Goal: Check status: Check status

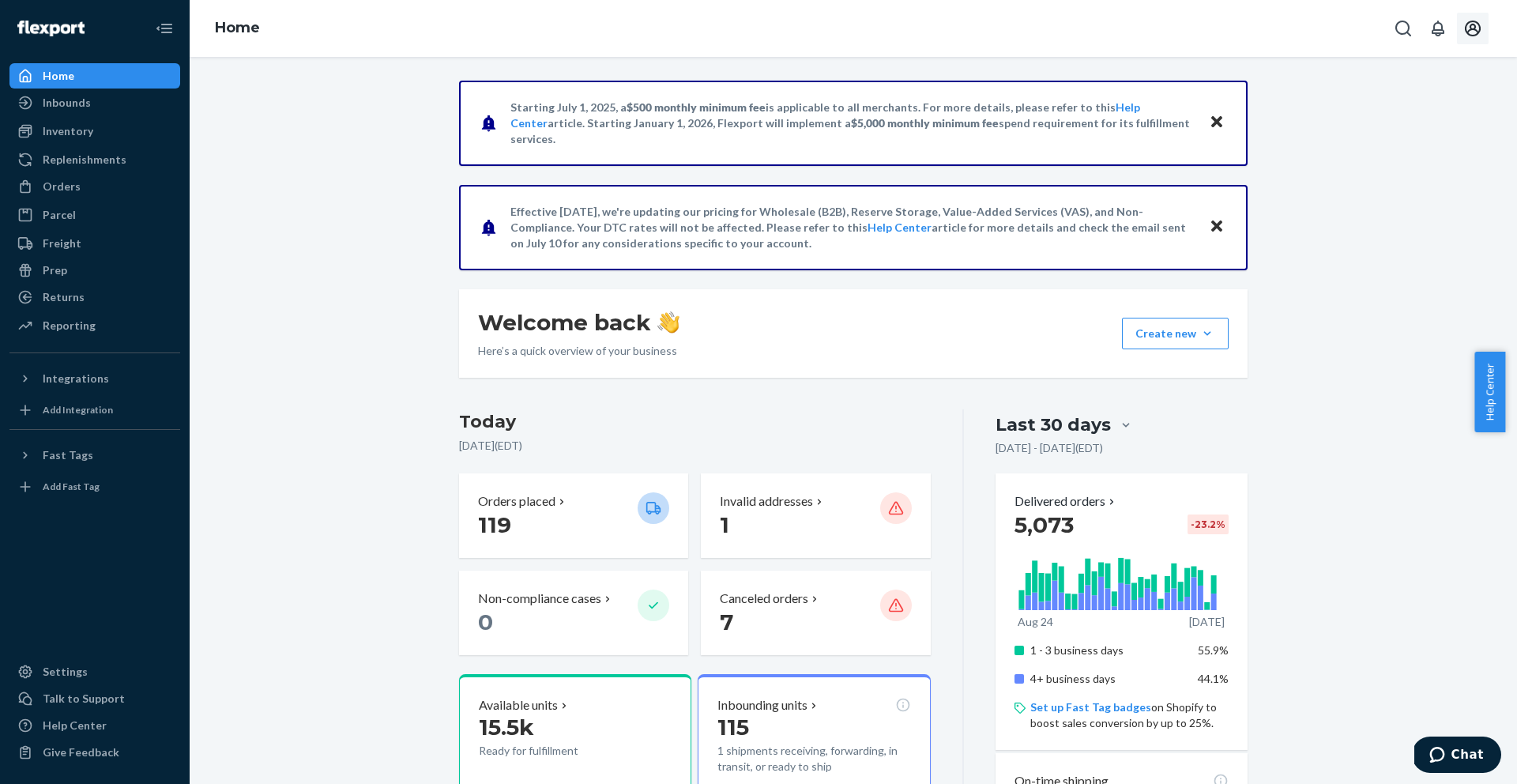
drag, startPoint x: 1490, startPoint y: 28, endPoint x: 1478, endPoint y: 22, distance: 13.4
click at [1484, 23] on div at bounding box center [1440, 29] width 104 height 32
click at [1478, 23] on icon "Open account menu" at bounding box center [1472, 28] width 16 height 16
click at [1377, 170] on div "Log out" at bounding box center [1435, 184] width 118 height 29
click at [45, 103] on div "Inbounds" at bounding box center [67, 102] width 48 height 16
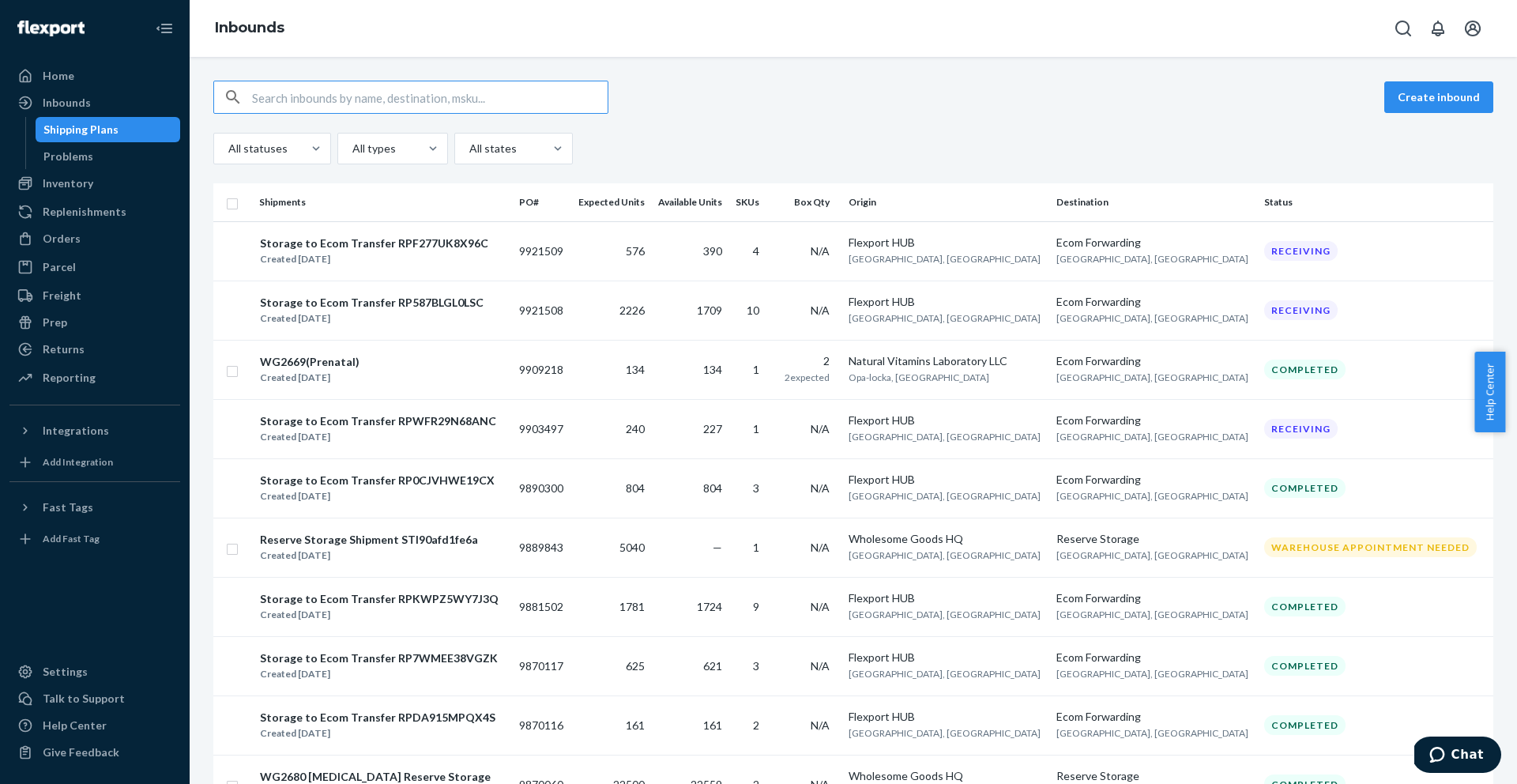
click at [541, 91] on input "text" at bounding box center [430, 97] width 355 height 32
paste input "9715037"
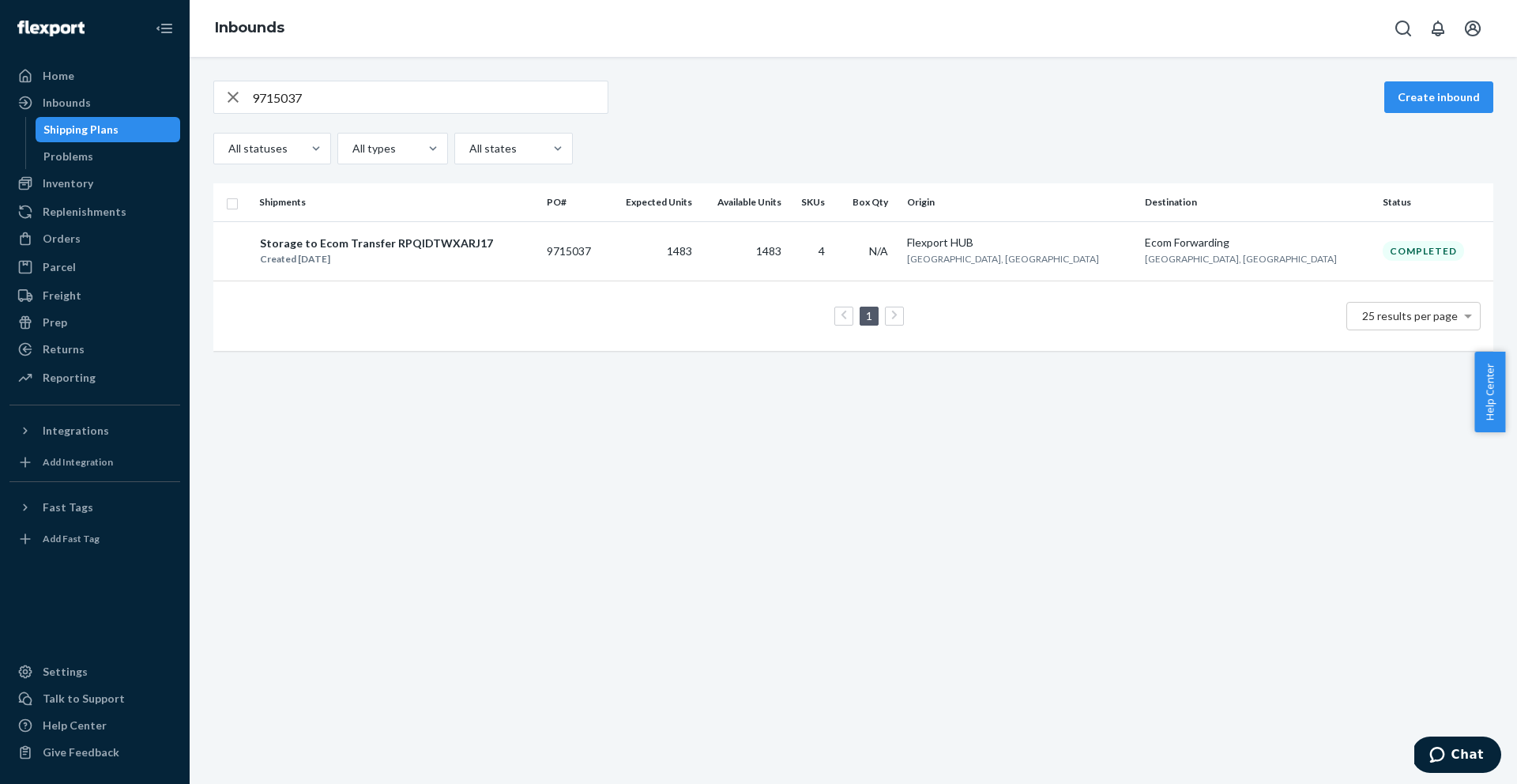
click at [534, 100] on input "9715037" at bounding box center [430, 97] width 355 height 32
paste input "22593"
click at [529, 100] on input "9722593" at bounding box center [430, 97] width 355 height 32
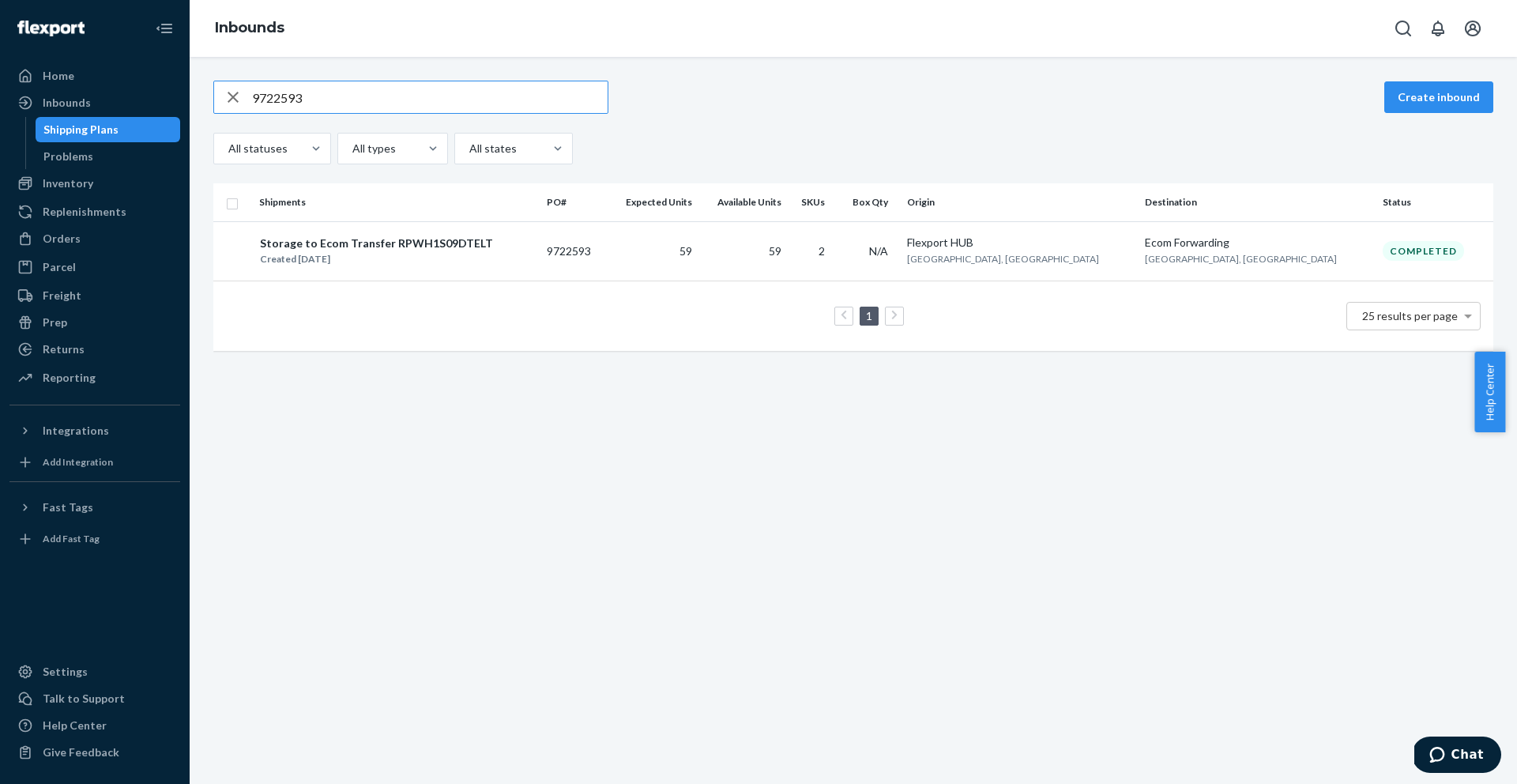
paste input "76155"
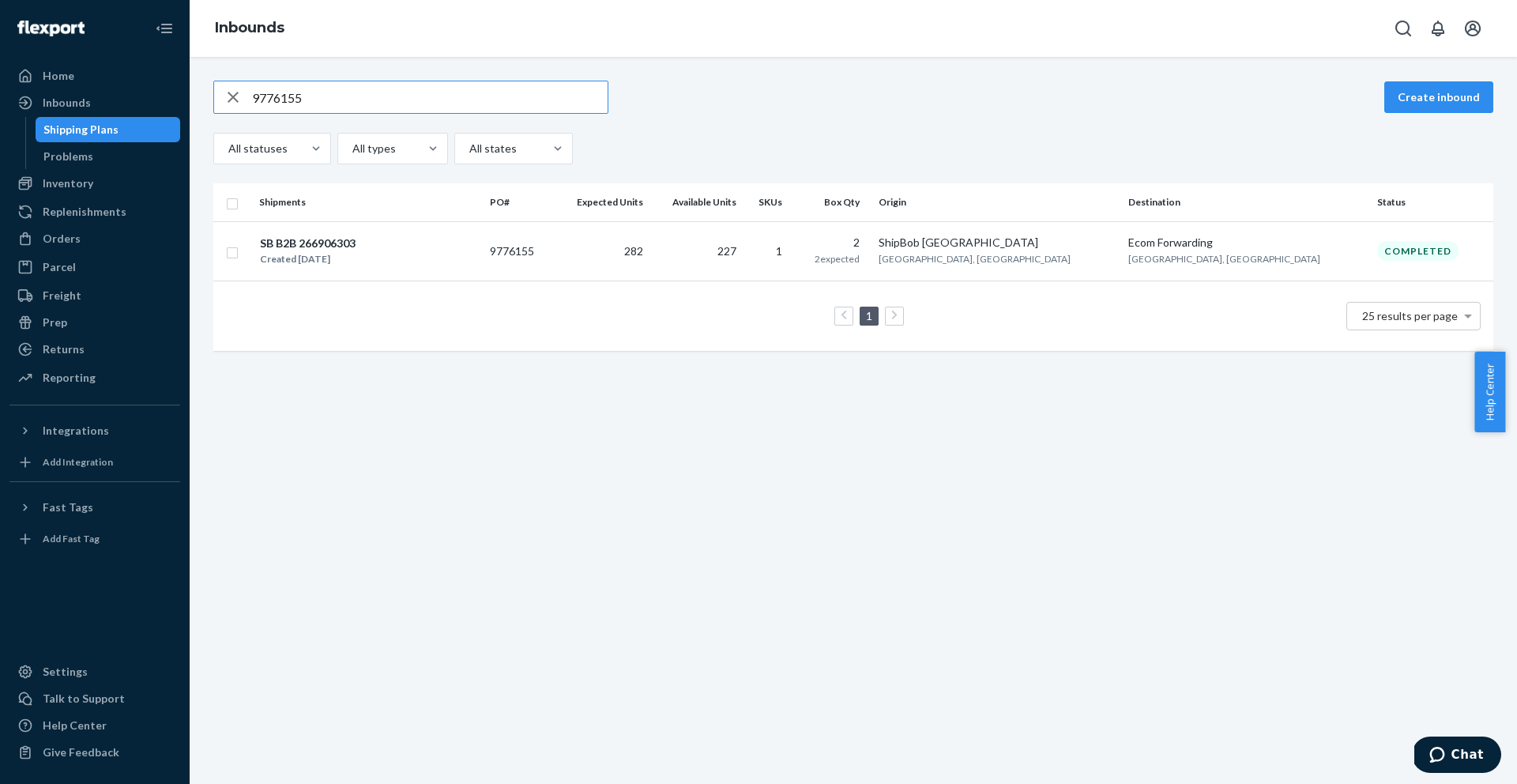
click at [351, 89] on input "9776155" at bounding box center [430, 97] width 355 height 32
paste input "82527"
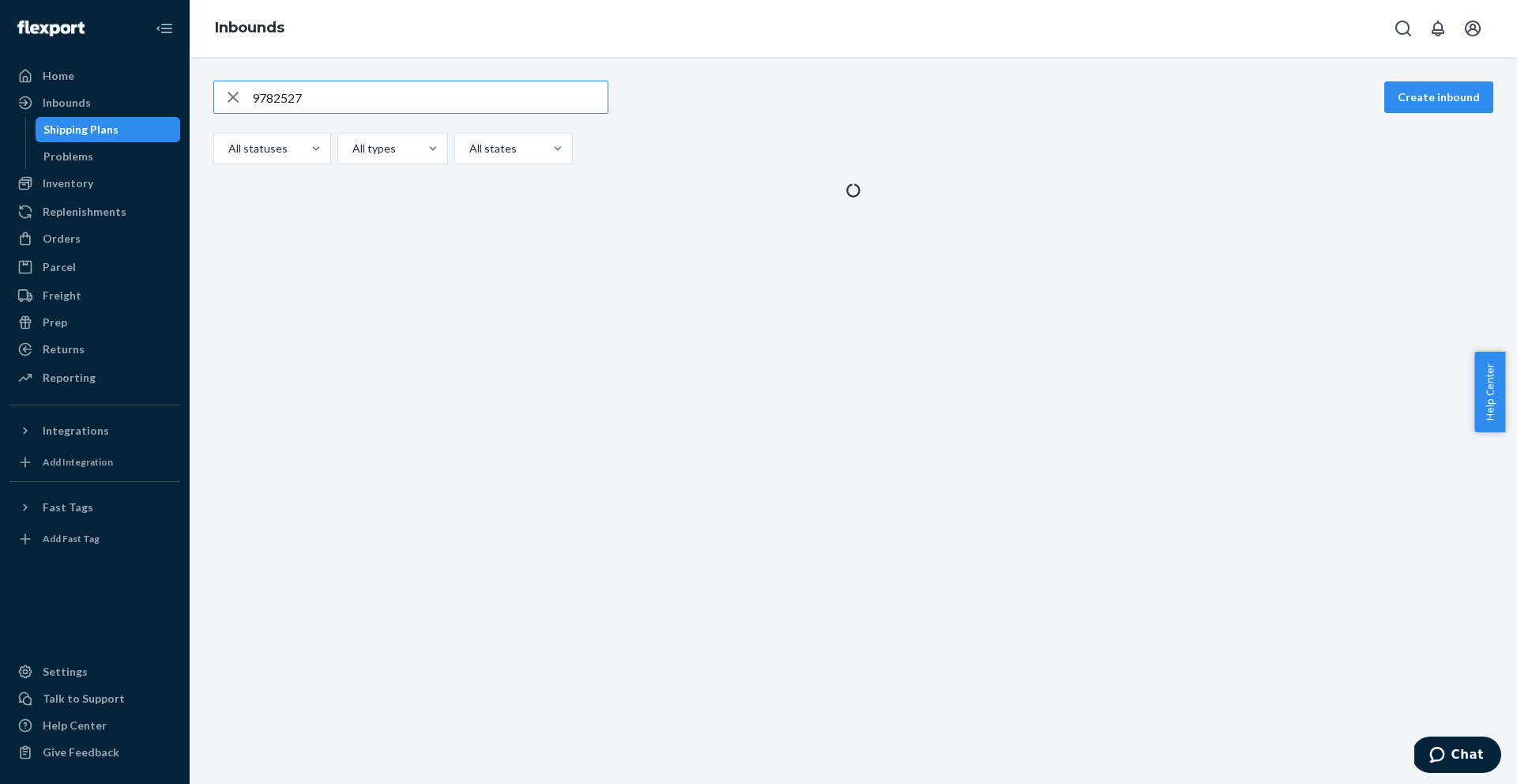
type input "9782527"
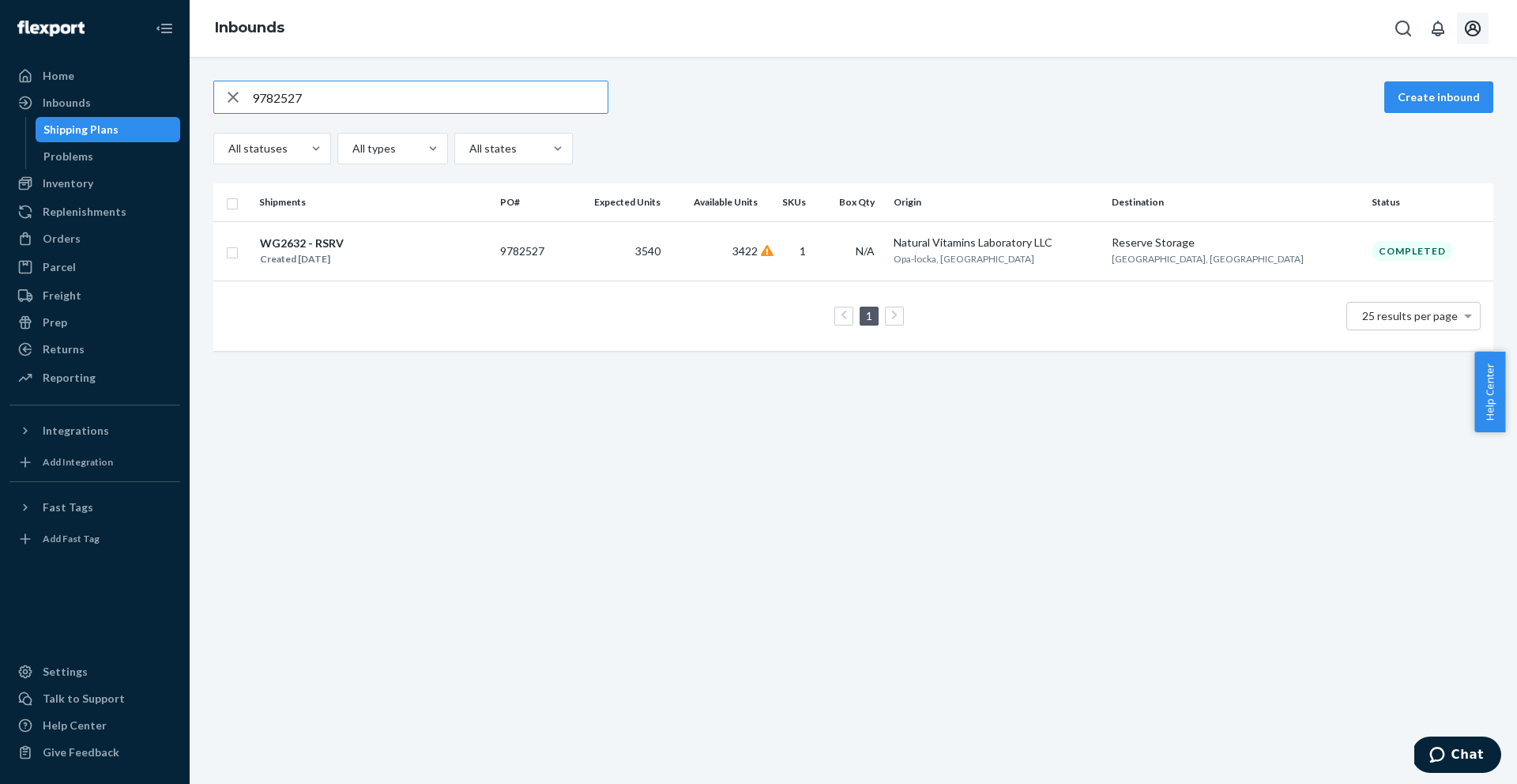
click at [1461, 33] on button "Open account menu" at bounding box center [1472, 29] width 32 height 32
click at [1377, 170] on div "Log out" at bounding box center [1435, 184] width 118 height 29
